Goal: Find specific page/section: Find specific page/section

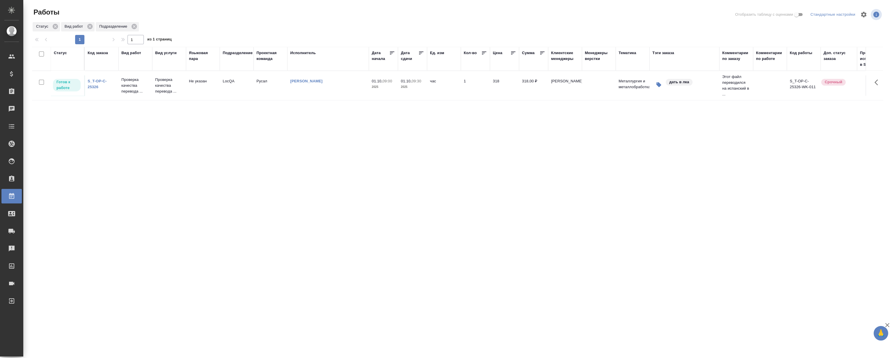
click at [88, 81] on link "S_T-OP-C-25326" at bounding box center [97, 84] width 19 height 10
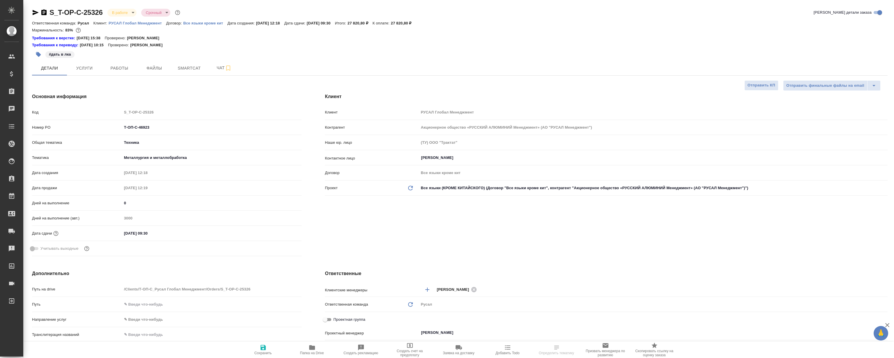
select select "RU"
click at [120, 63] on button "Работы" at bounding box center [119, 68] width 35 height 15
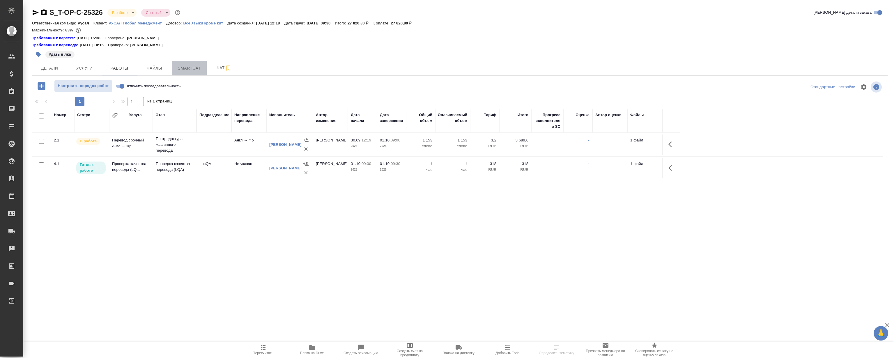
click at [184, 68] on span "Smartcat" at bounding box center [189, 68] width 28 height 7
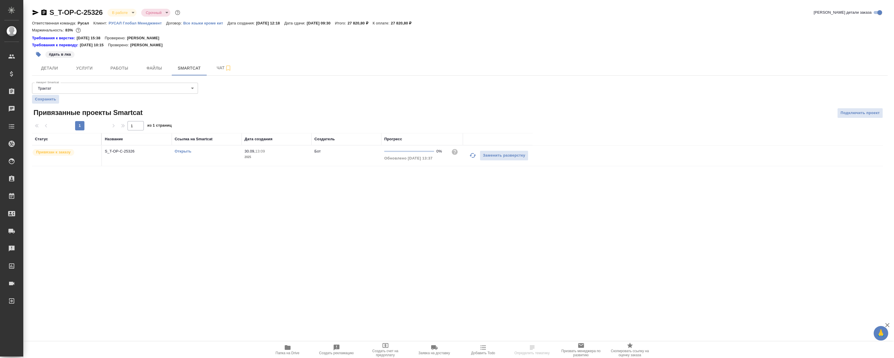
click at [184, 144] on th "Ссылка на Smartcat" at bounding box center [207, 139] width 70 height 12
click at [182, 150] on link "Открыть" at bounding box center [183, 151] width 17 height 4
